Goal: Information Seeking & Learning: Check status

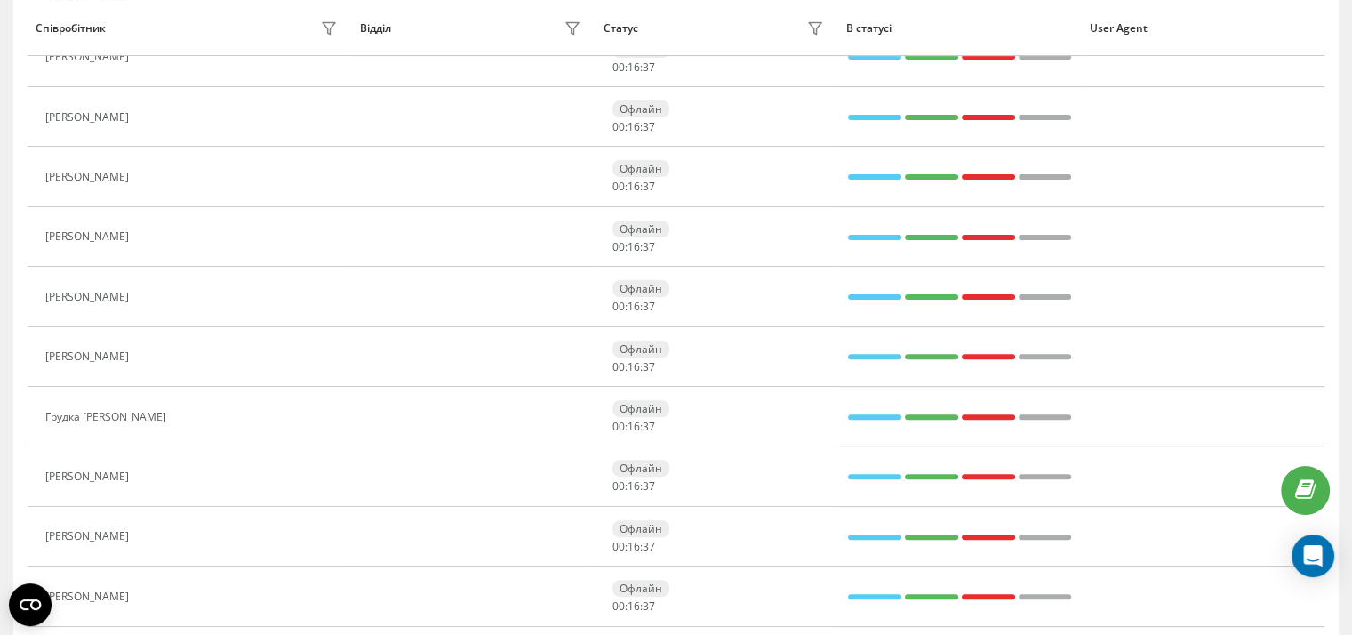
scroll to position [495, 0]
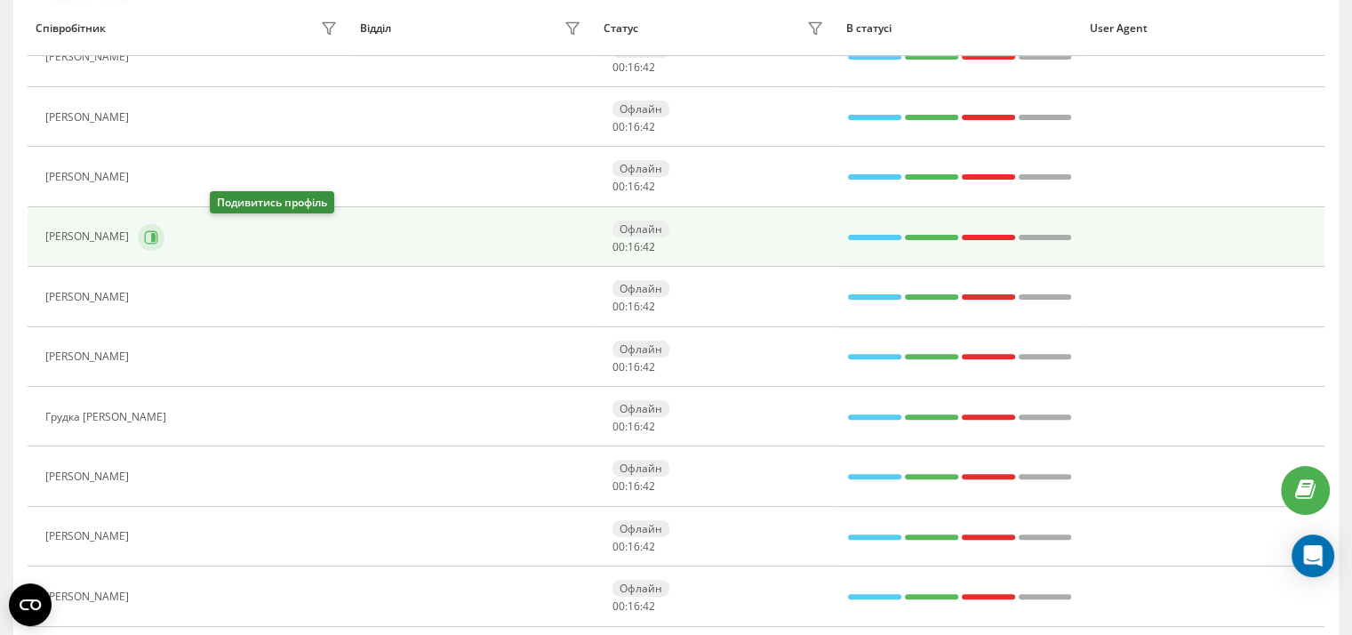
click at [156, 232] on icon at bounding box center [153, 236] width 4 height 9
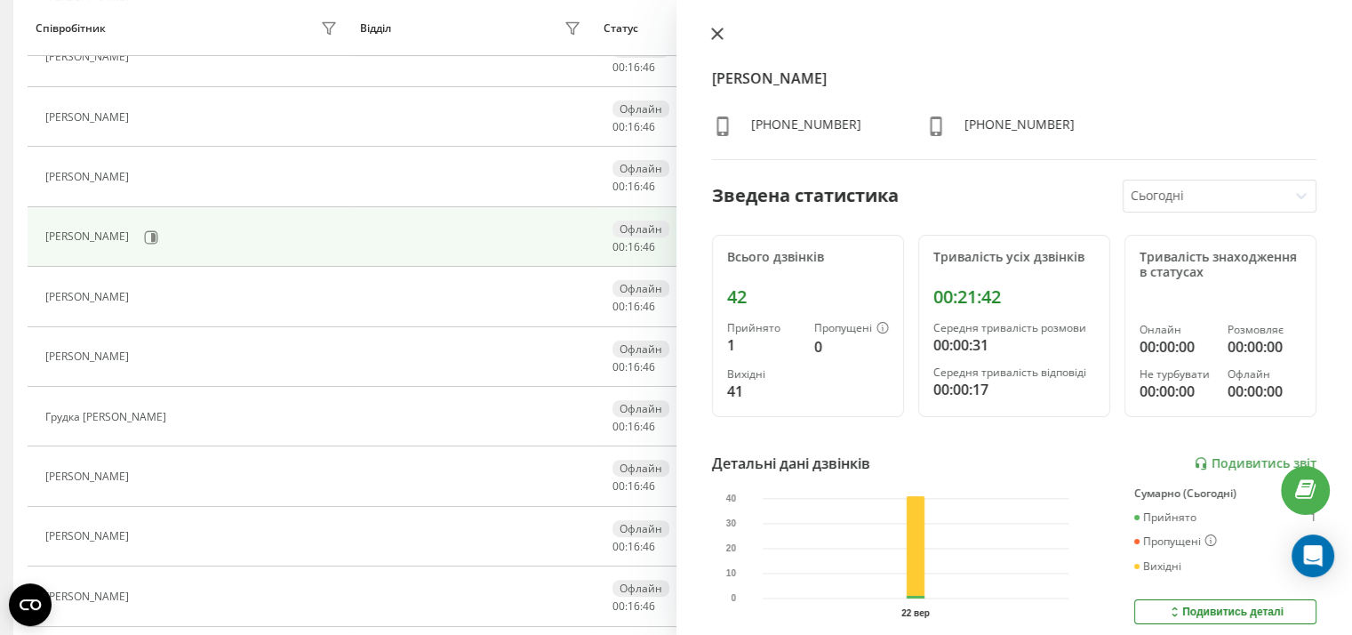
click at [715, 30] on icon at bounding box center [717, 34] width 12 height 12
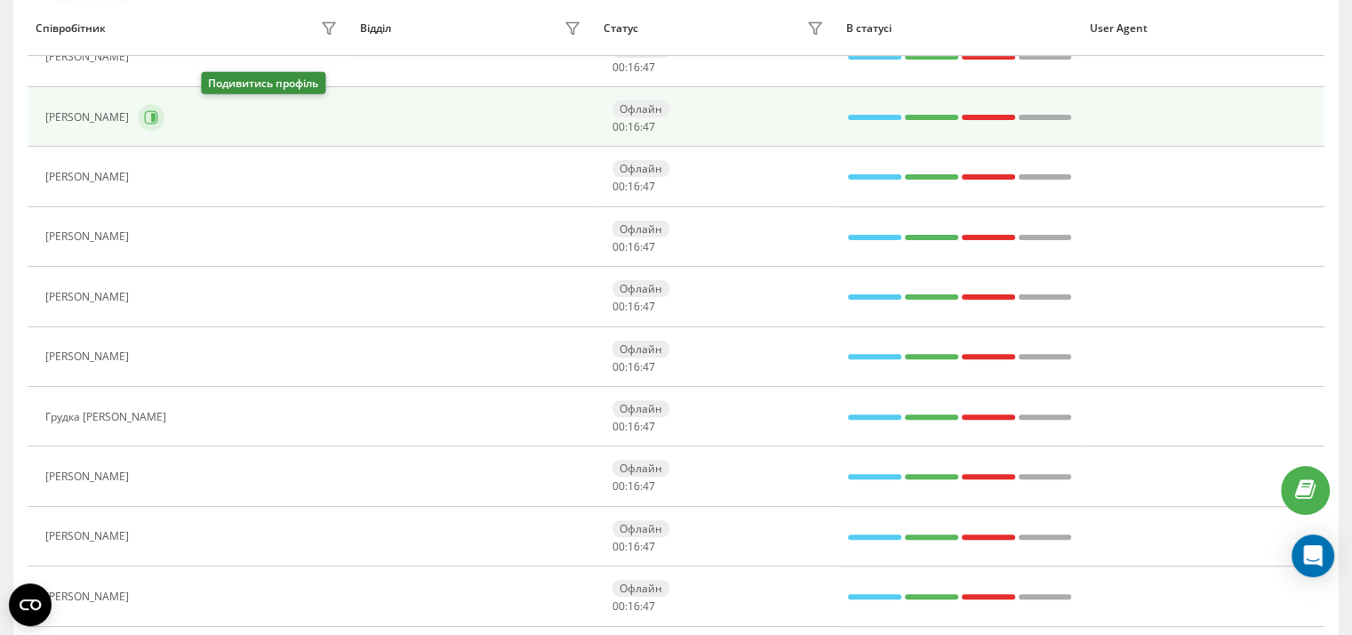
click at [158, 118] on icon at bounding box center [151, 117] width 14 height 14
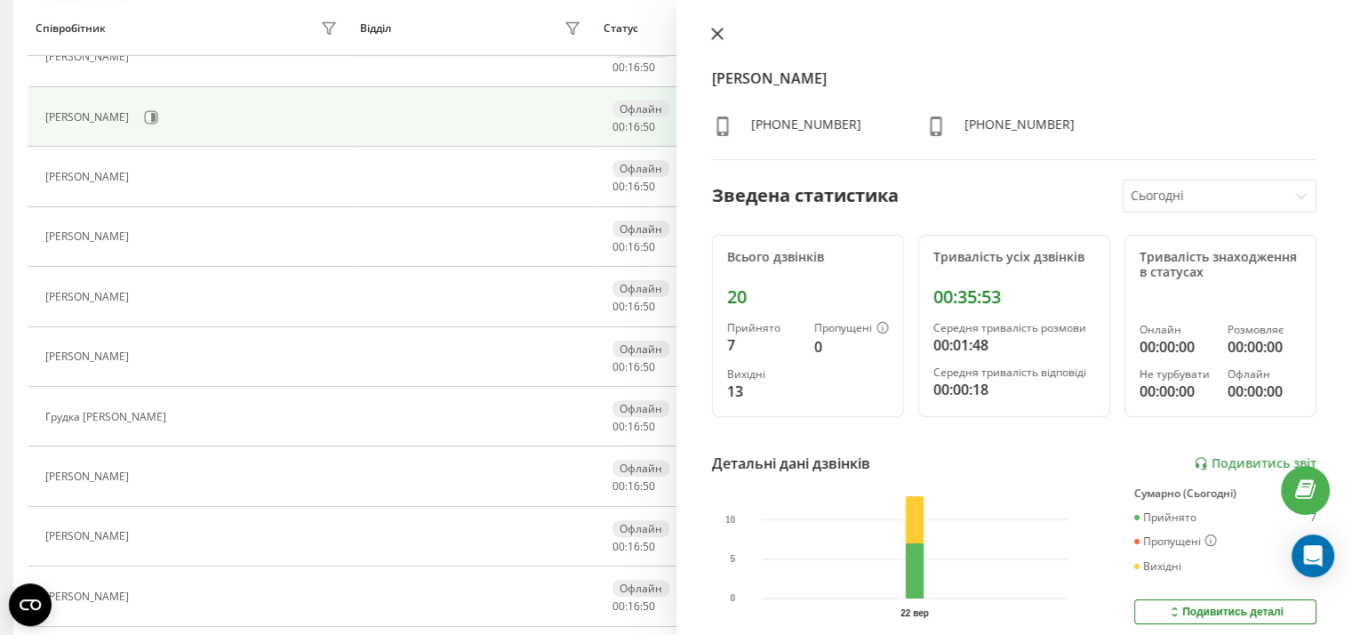
click at [713, 31] on icon at bounding box center [716, 33] width 11 height 11
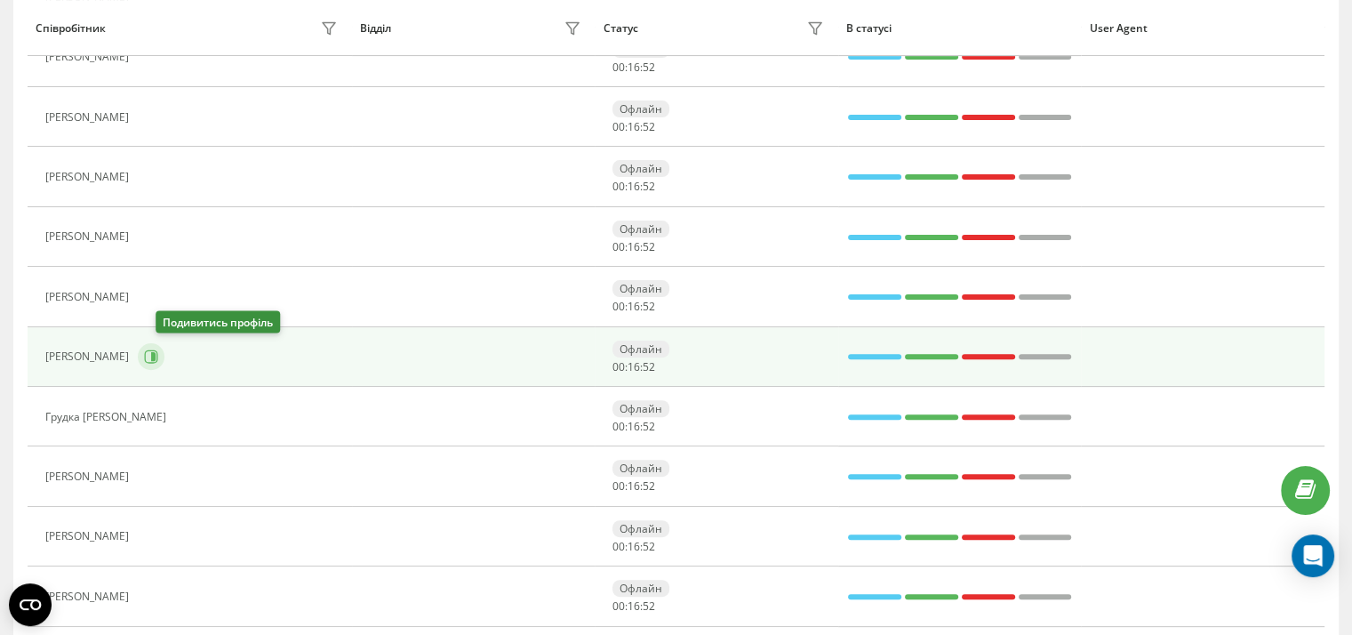
click at [158, 357] on icon at bounding box center [151, 356] width 14 height 14
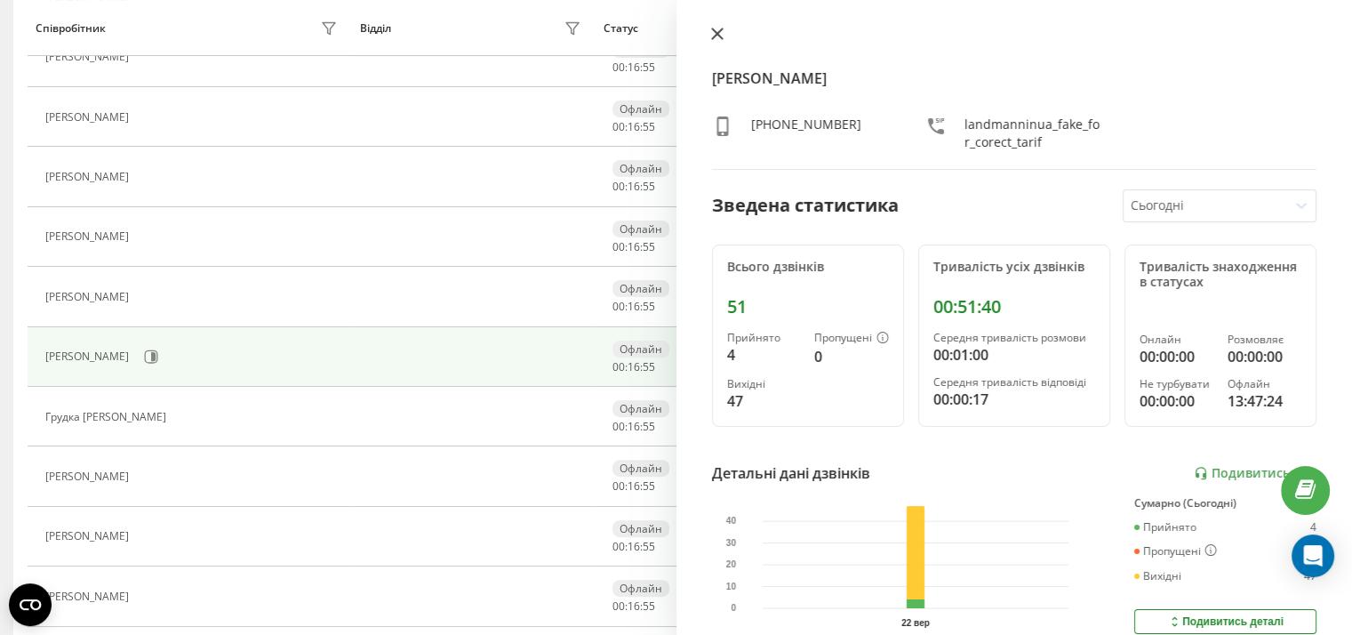
click at [717, 28] on icon at bounding box center [717, 34] width 12 height 12
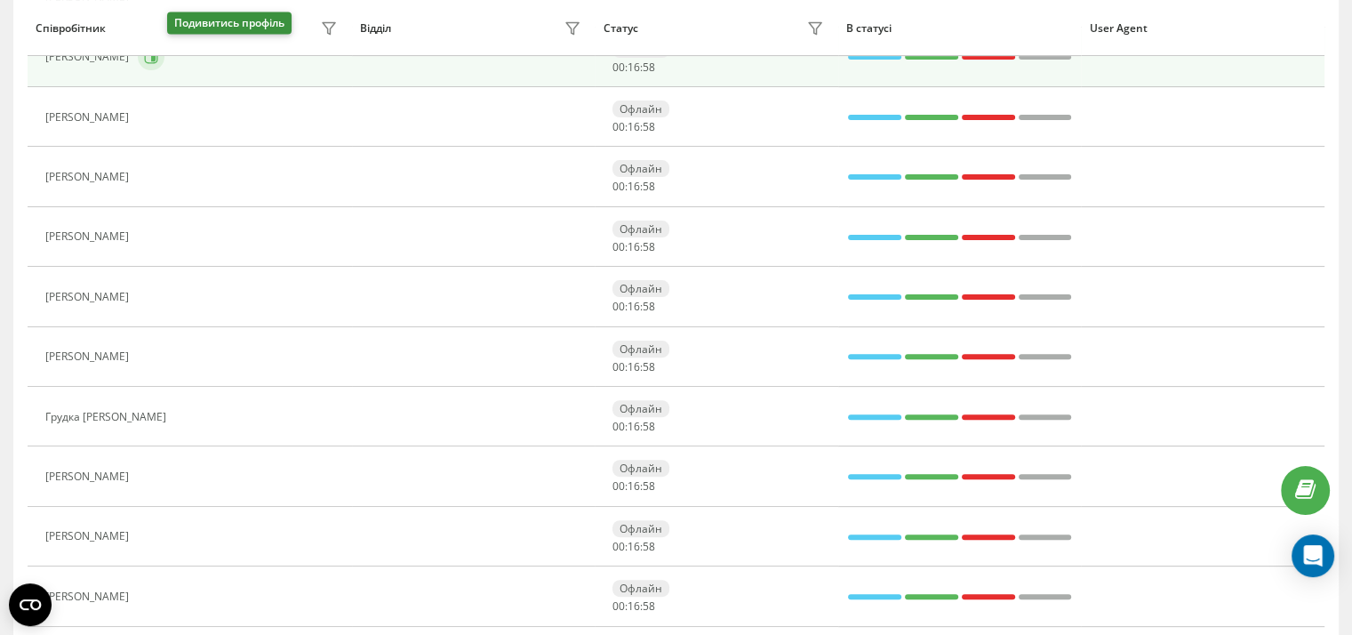
click at [158, 57] on icon at bounding box center [151, 57] width 14 height 14
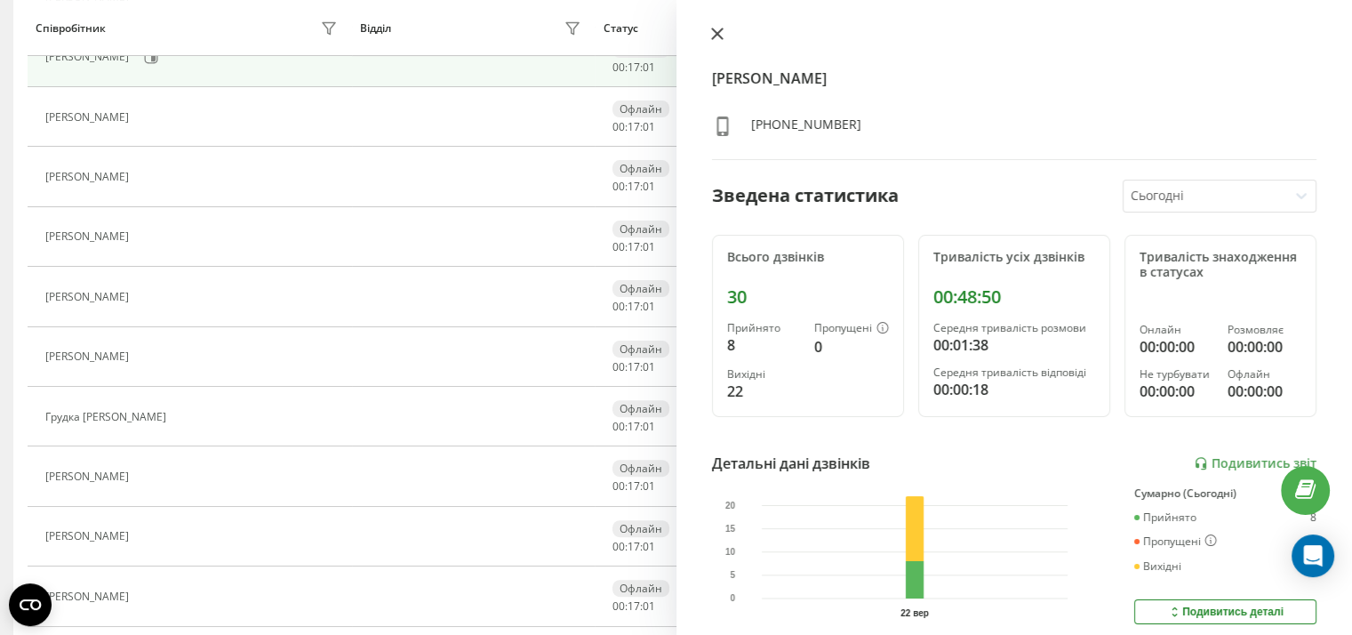
drag, startPoint x: 718, startPoint y: 36, endPoint x: 717, endPoint y: 8, distance: 27.6
click at [717, 36] on icon at bounding box center [717, 34] width 12 height 12
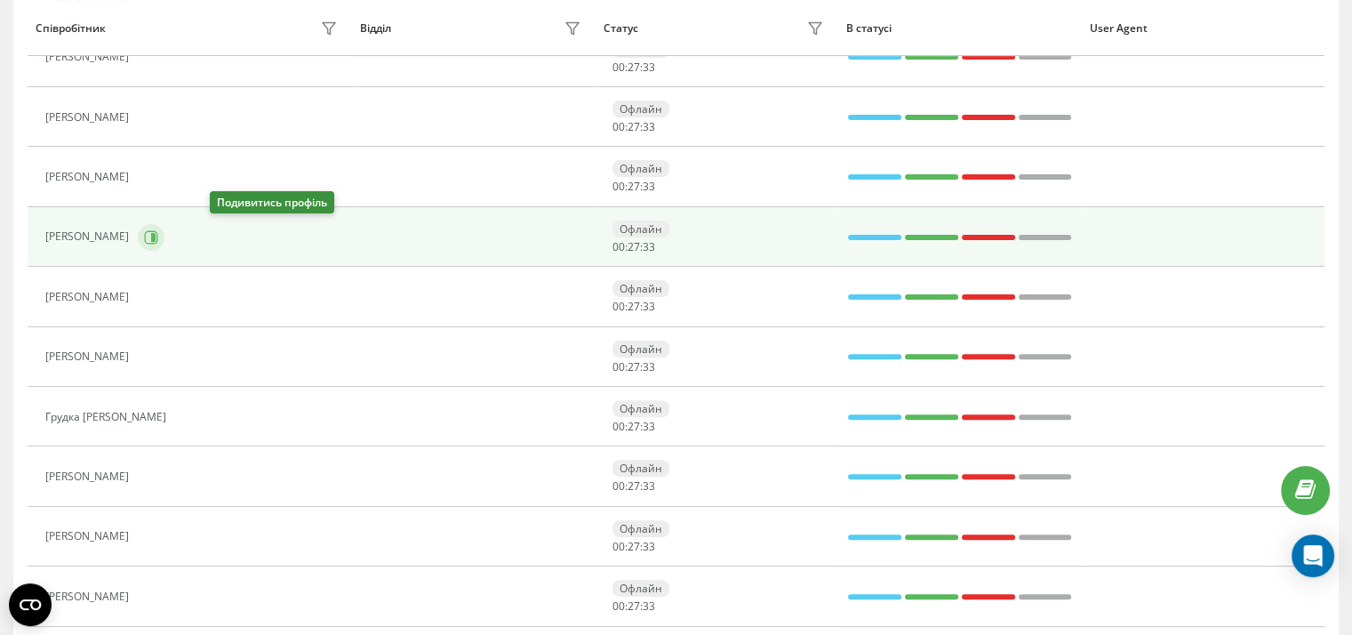
click at [158, 239] on icon at bounding box center [151, 237] width 14 height 14
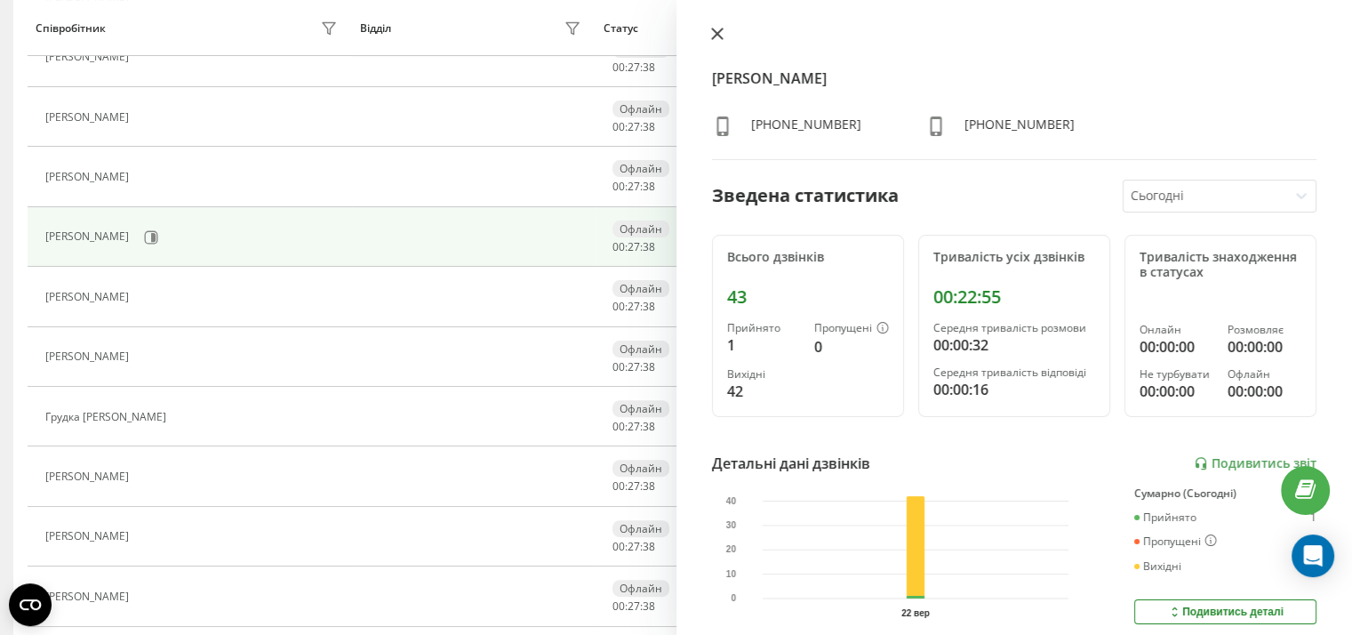
click at [715, 34] on icon at bounding box center [716, 33] width 11 height 11
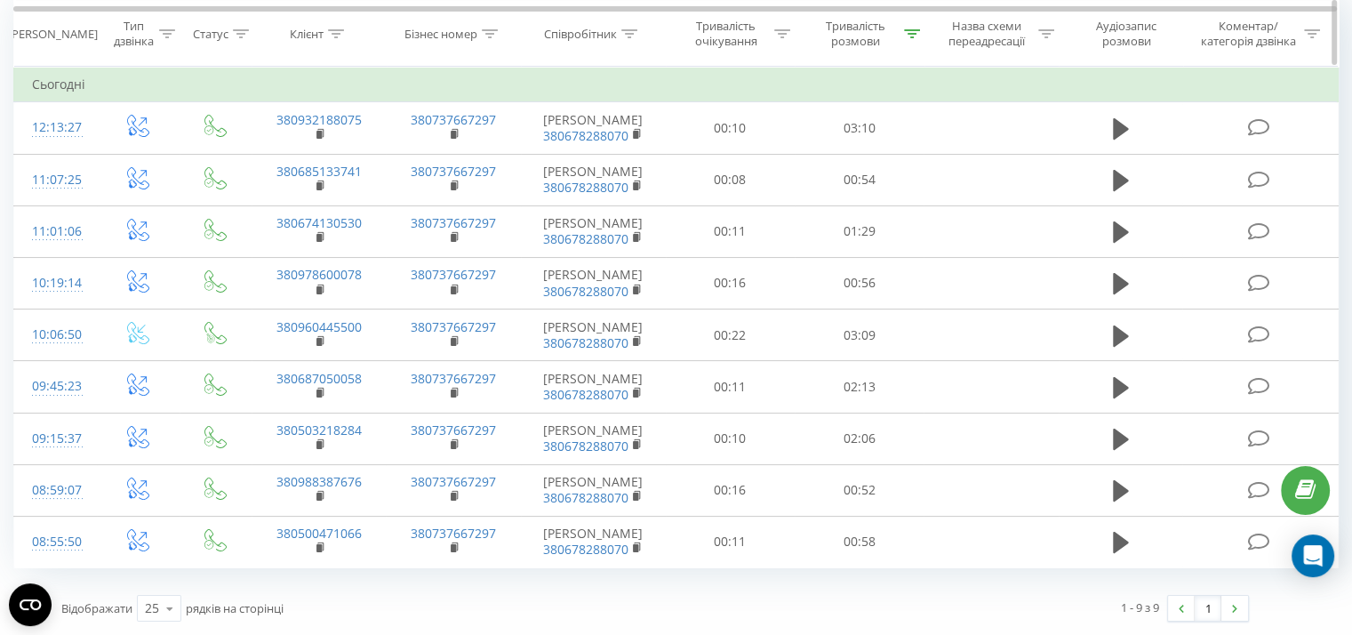
scroll to position [247, 0]
click at [910, 32] on icon at bounding box center [912, 32] width 16 height 9
click at [872, 265] on span "OK" at bounding box center [897, 279] width 50 height 28
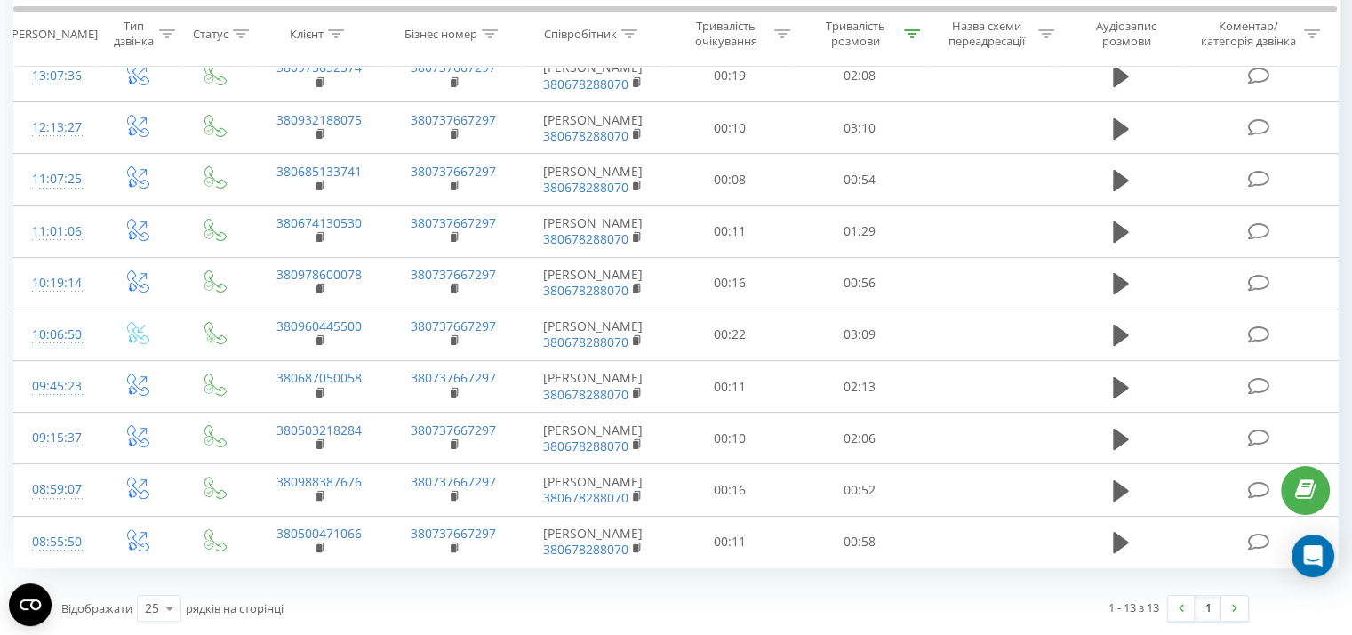
scroll to position [545, 0]
click at [914, 28] on icon at bounding box center [912, 32] width 16 height 9
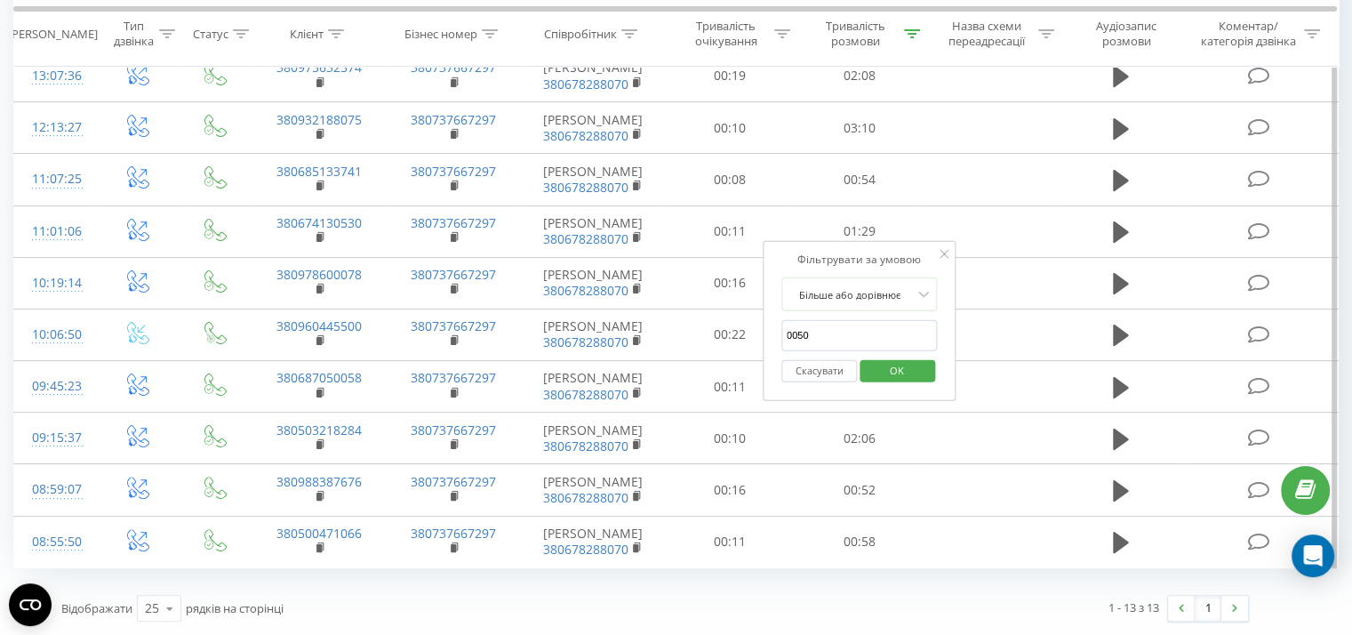
click at [902, 355] on span "OK" at bounding box center [897, 369] width 50 height 28
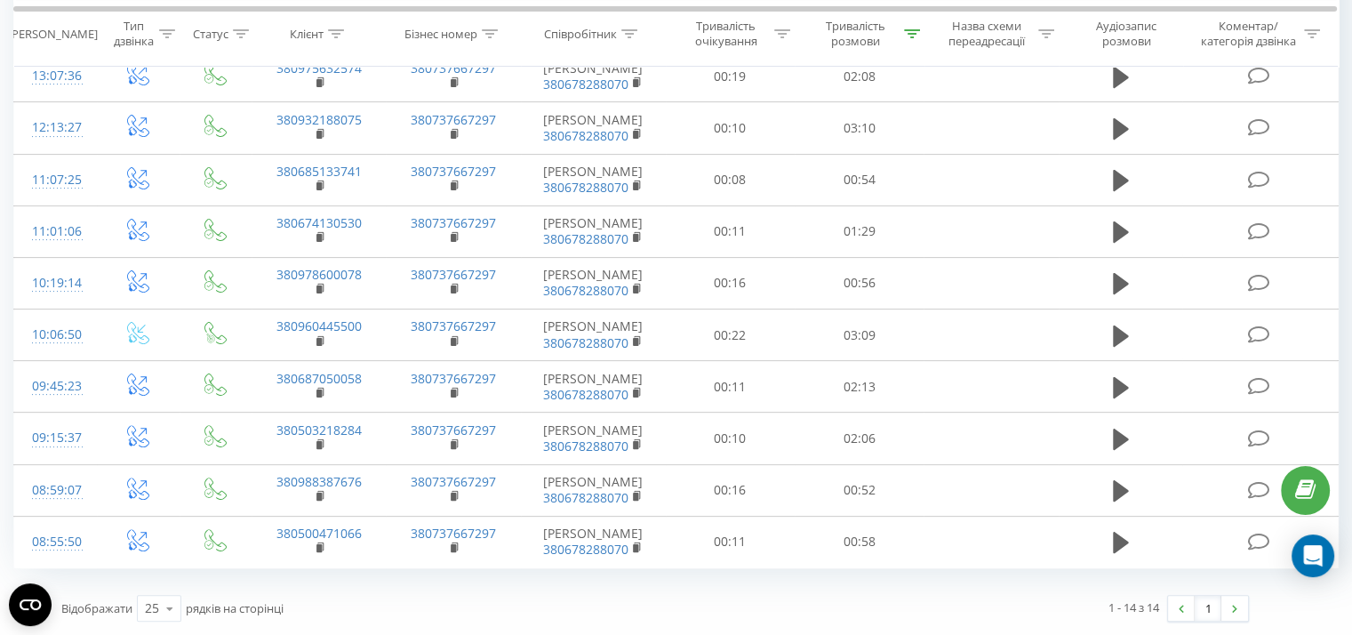
scroll to position [611, 0]
click at [906, 36] on icon at bounding box center [912, 32] width 16 height 9
click at [885, 370] on span "OK" at bounding box center [897, 384] width 50 height 28
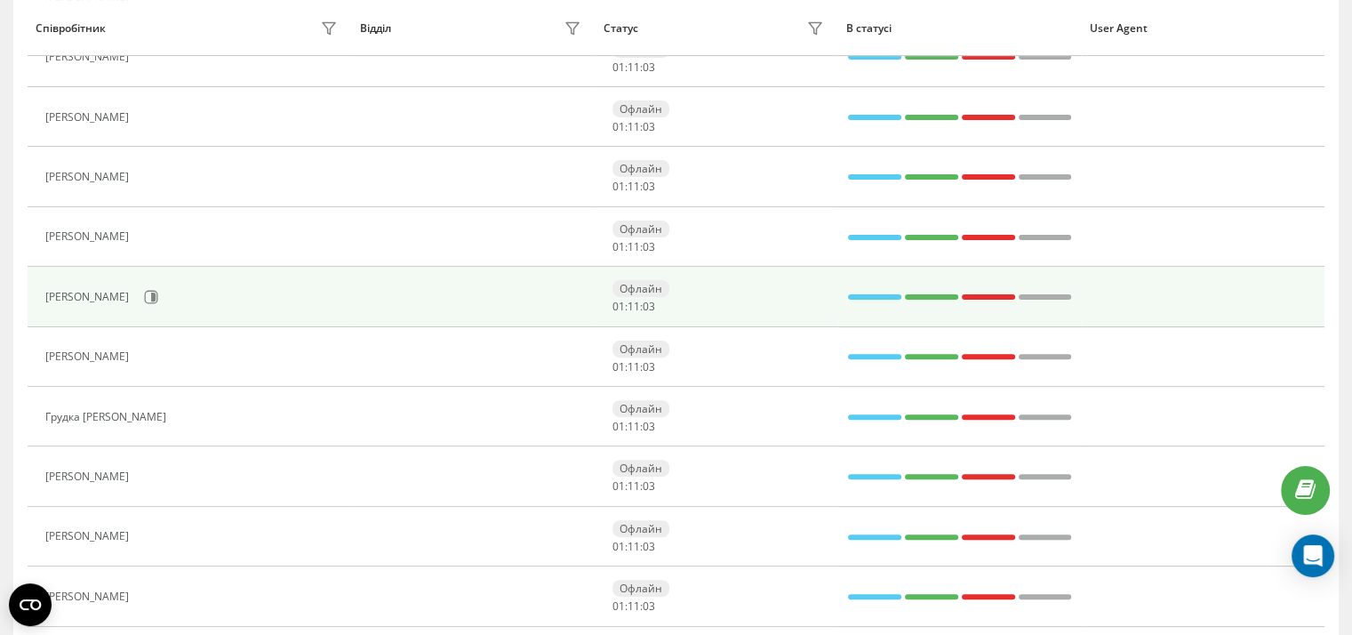
scroll to position [495, 0]
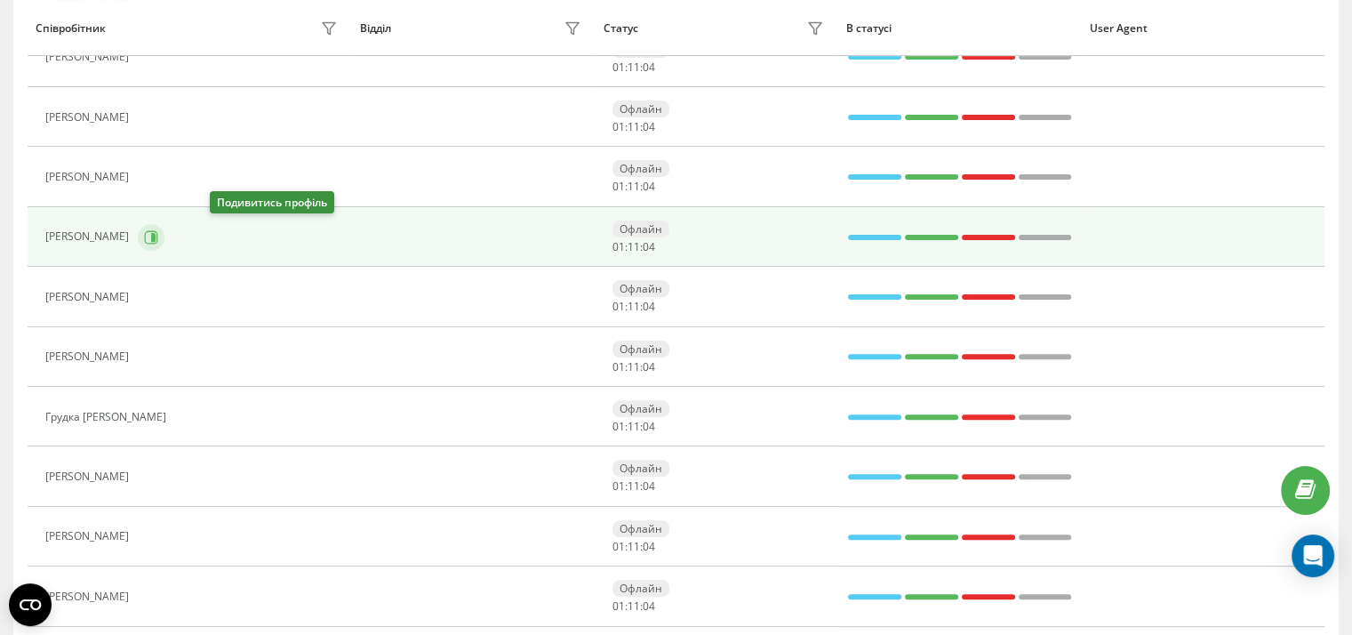
click at [156, 236] on icon at bounding box center [153, 236] width 4 height 9
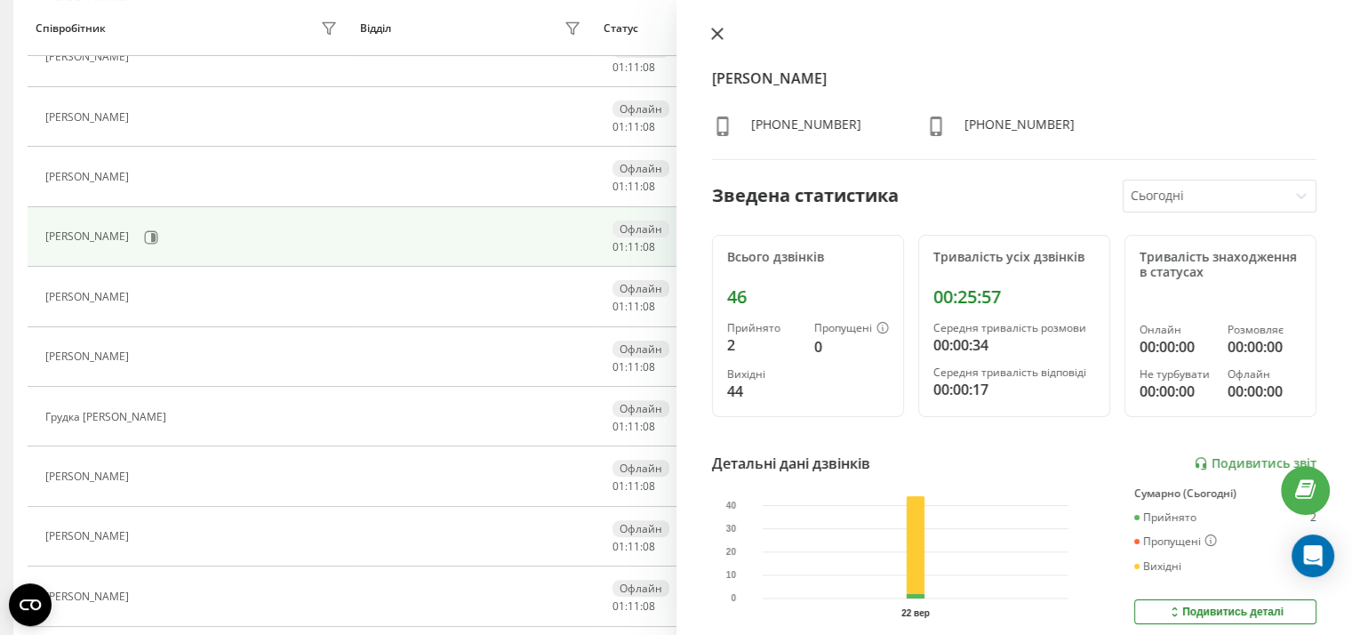
click at [715, 31] on icon at bounding box center [717, 34] width 12 height 12
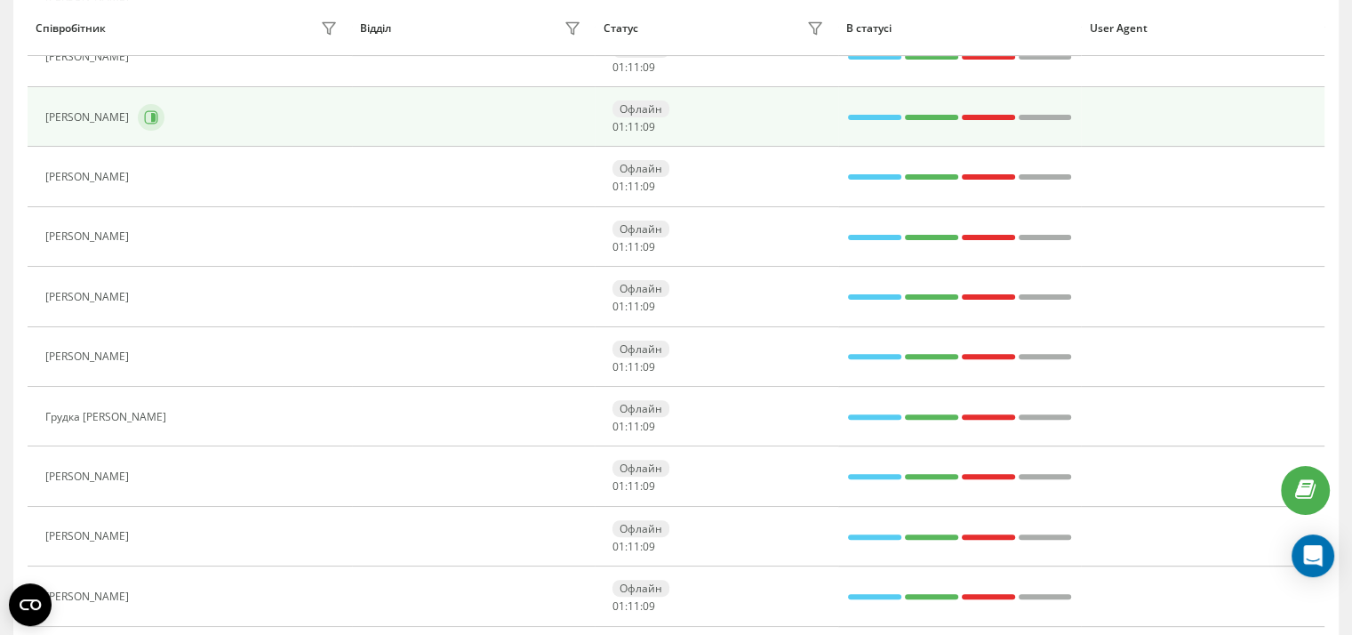
click at [158, 114] on icon at bounding box center [151, 117] width 14 height 14
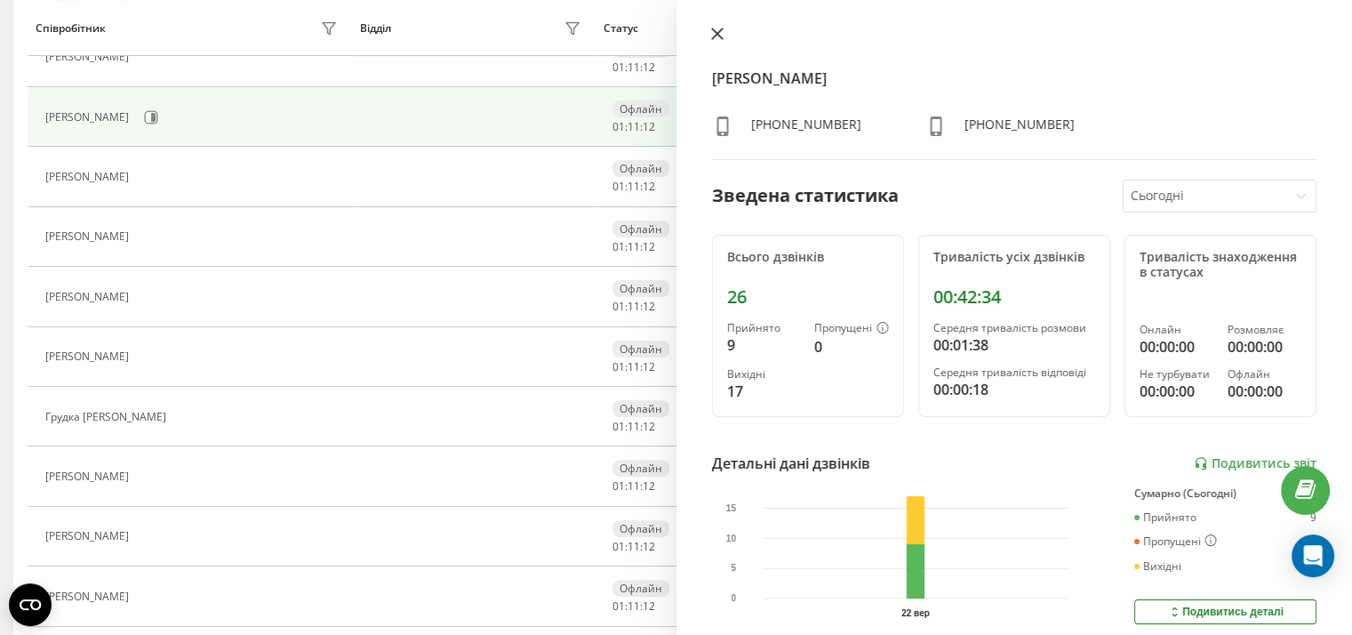
click at [712, 42] on button at bounding box center [717, 35] width 23 height 17
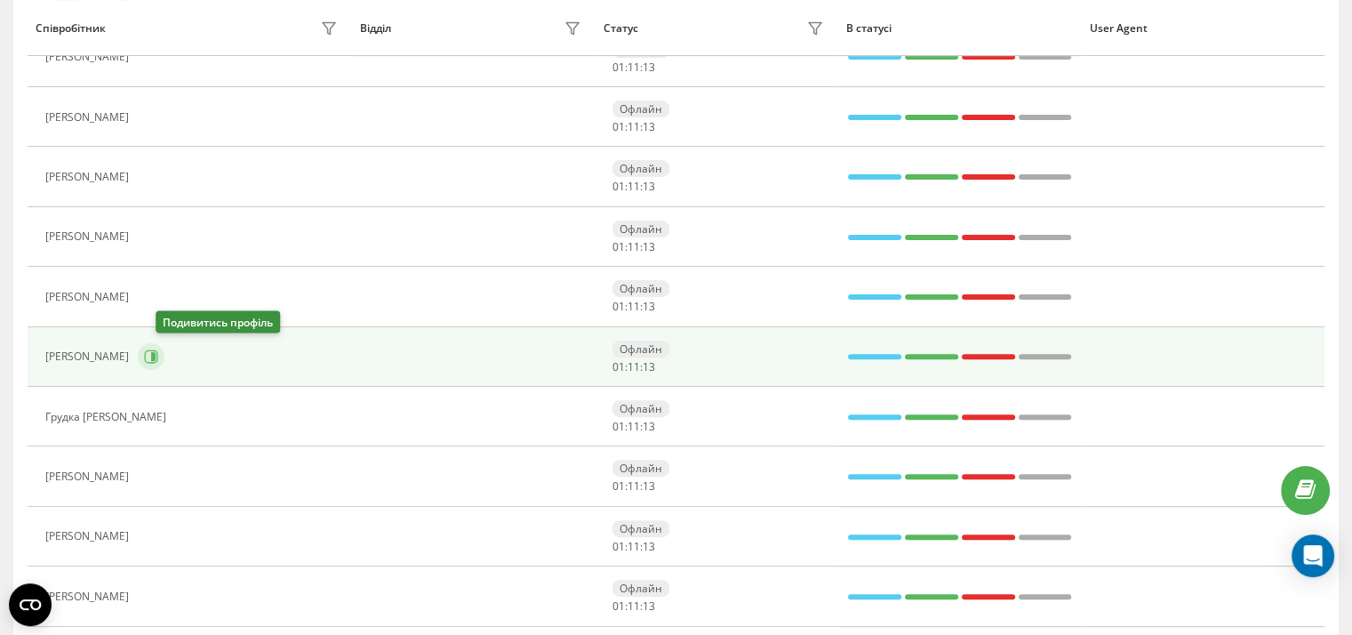
click at [156, 355] on icon at bounding box center [153, 356] width 4 height 9
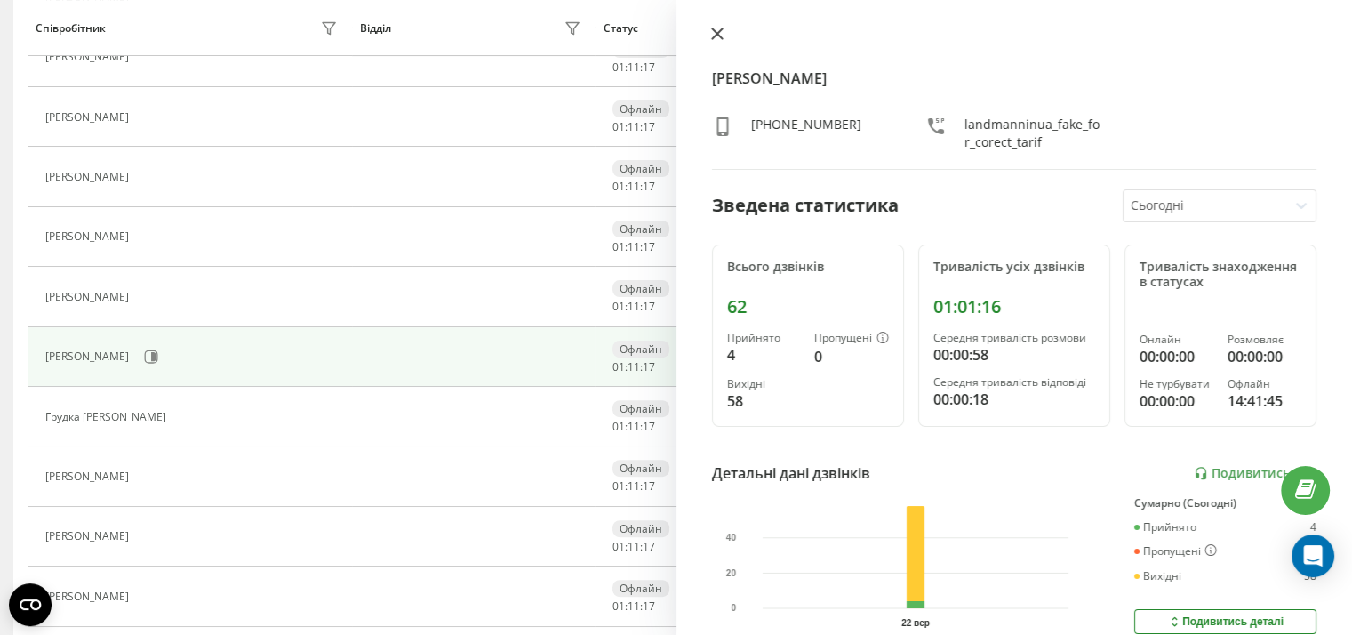
click at [717, 35] on icon at bounding box center [716, 33] width 11 height 11
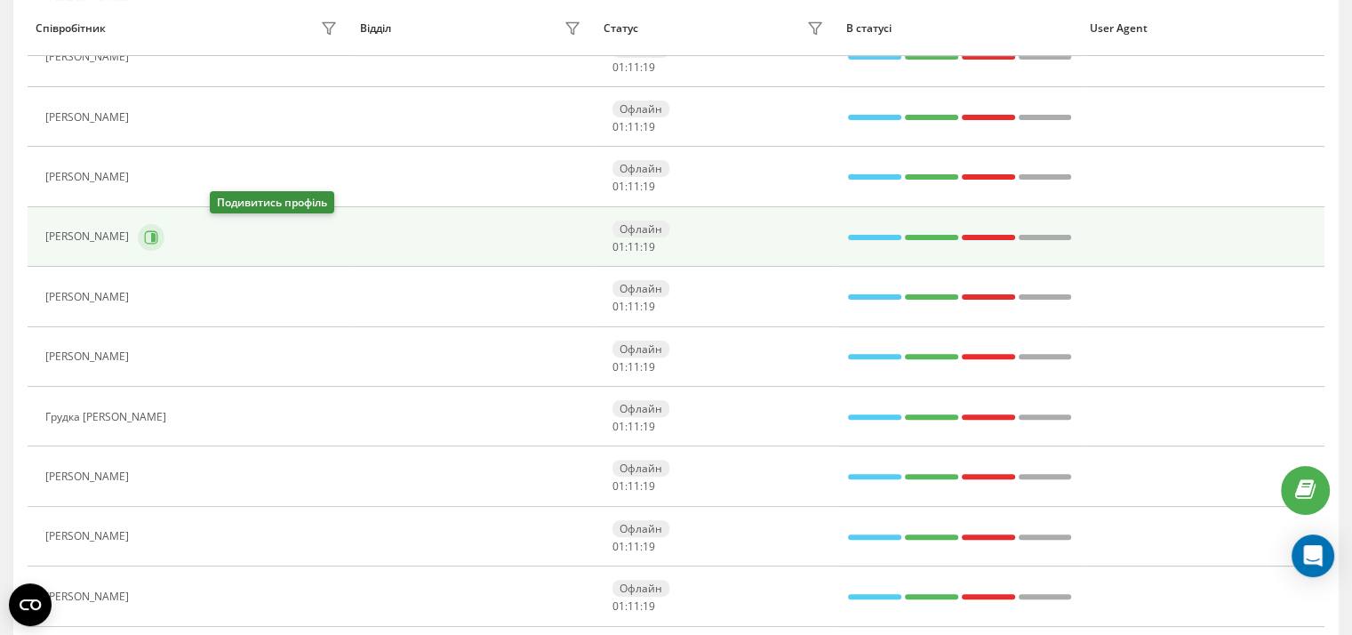
click at [158, 237] on icon at bounding box center [151, 237] width 14 height 14
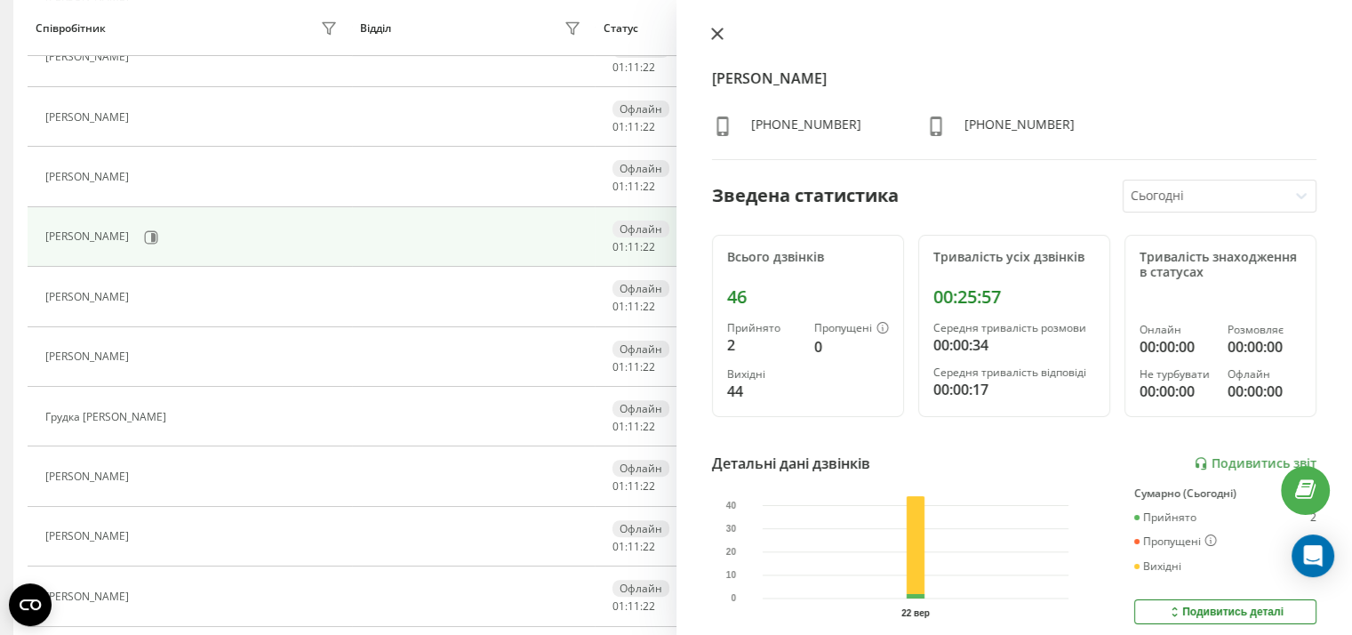
click at [714, 34] on icon at bounding box center [717, 34] width 12 height 12
